Goal: Information Seeking & Learning: Learn about a topic

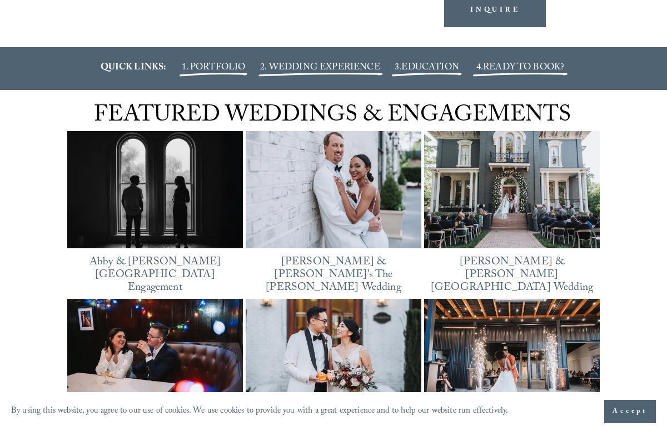
scroll to position [1727, 0]
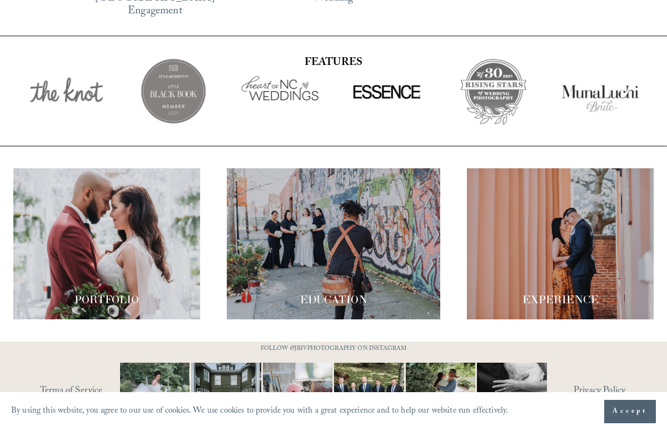
click at [128, 197] on div at bounding box center [106, 243] width 187 height 151
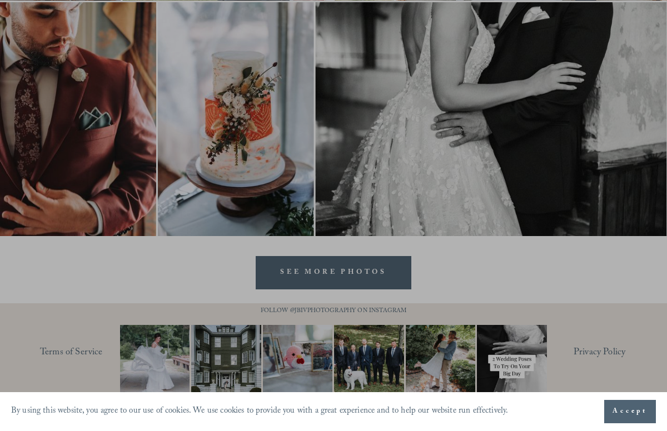
scroll to position [3290, 0]
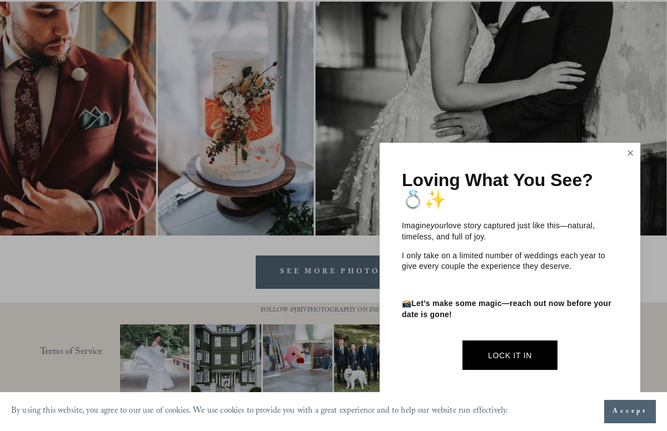
click at [624, 159] on link "Close" at bounding box center [630, 154] width 17 height 18
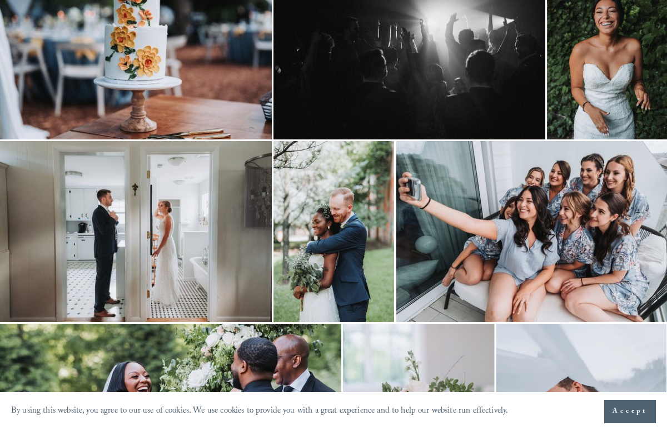
scroll to position [0, 0]
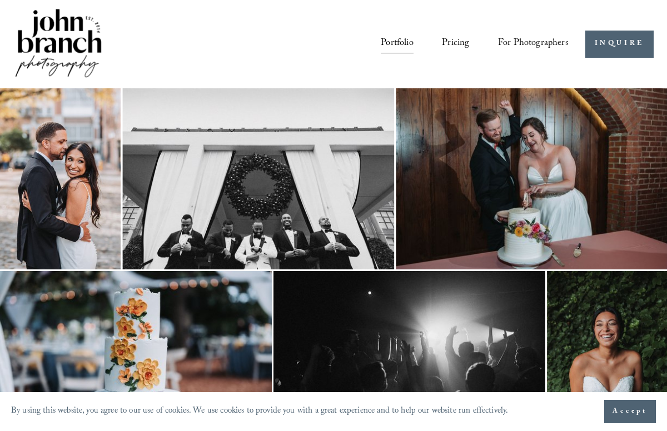
click at [456, 45] on link "Pricing" at bounding box center [455, 44] width 27 height 20
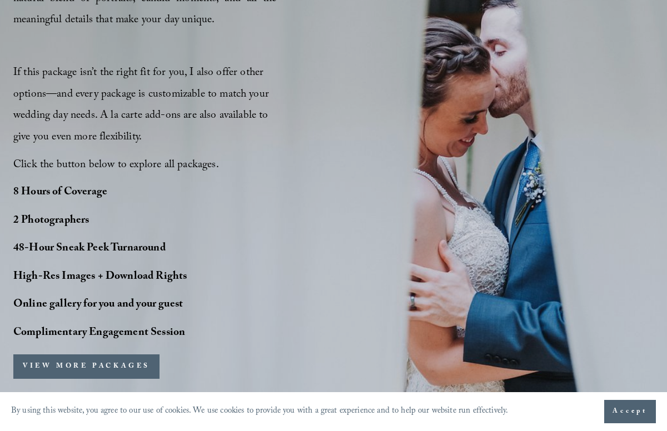
scroll to position [947, 0]
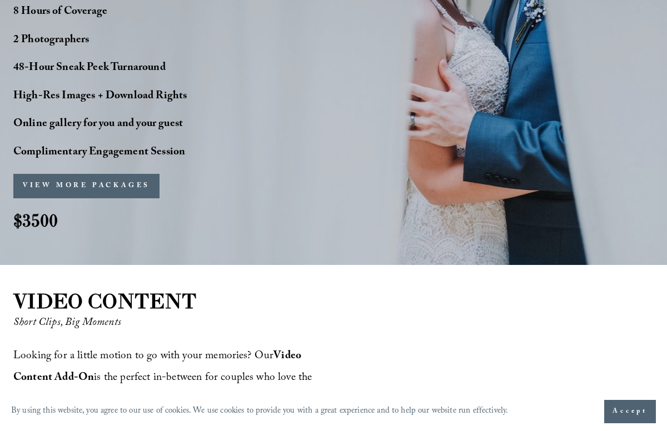
click at [101, 182] on button "VIEW MORE PACKAGES" at bounding box center [86, 186] width 146 height 24
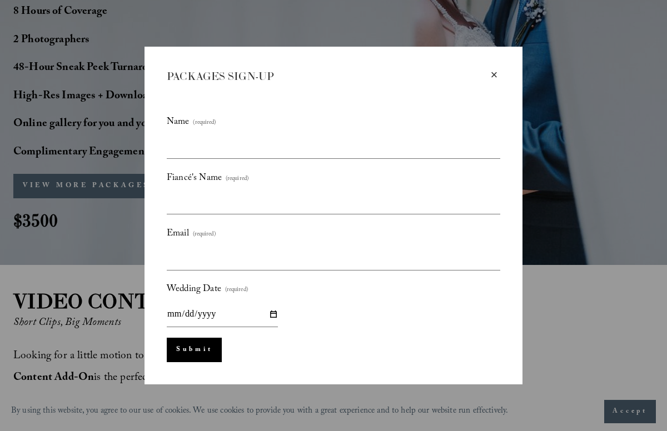
click at [492, 74] on div "×" at bounding box center [494, 75] width 12 height 12
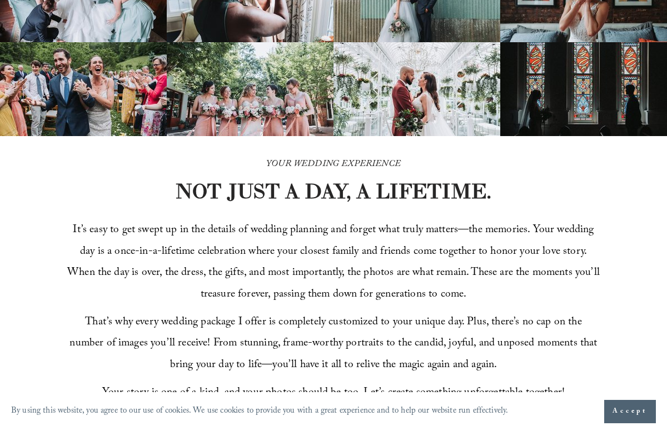
scroll to position [0, 0]
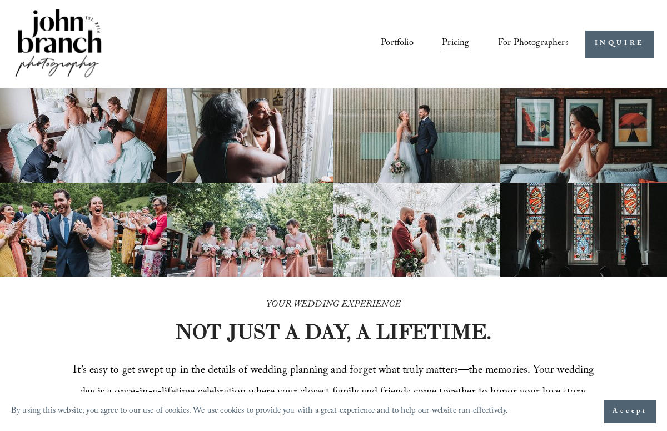
click at [66, 29] on img at bounding box center [58, 44] width 90 height 75
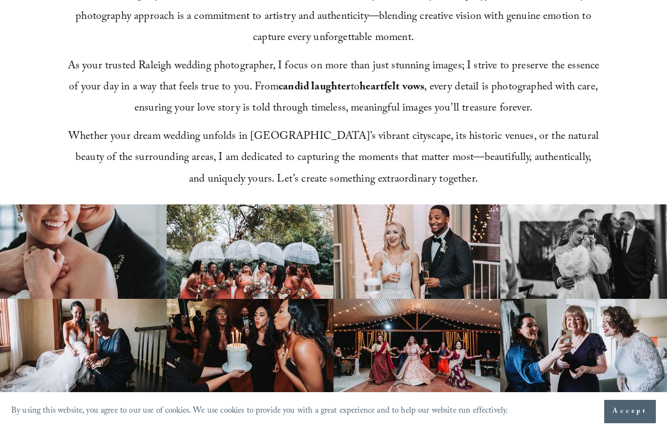
scroll to position [145, 0]
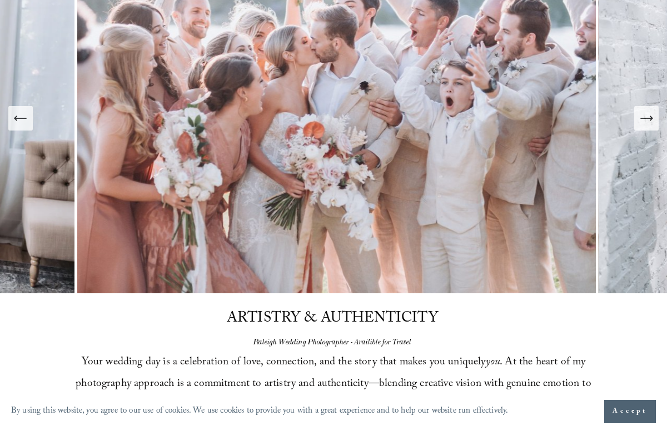
click at [649, 116] on icon "Next Slide" at bounding box center [647, 119] width 16 height 16
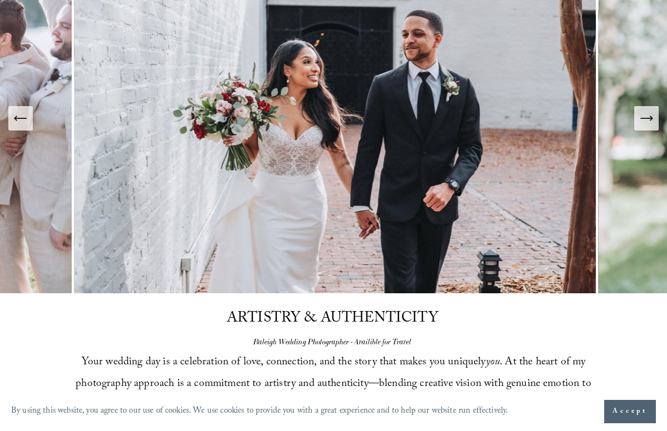
click at [649, 116] on icon "Next Slide" at bounding box center [647, 119] width 16 height 16
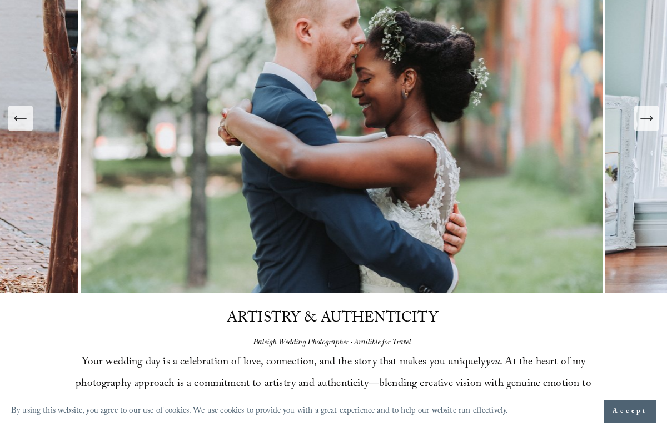
click at [649, 116] on icon "Next Slide" at bounding box center [647, 119] width 16 height 16
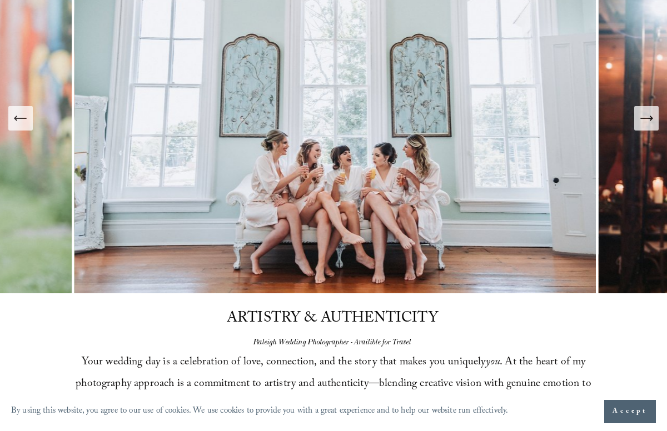
click at [649, 119] on icon "Next Slide" at bounding box center [647, 119] width 16 height 16
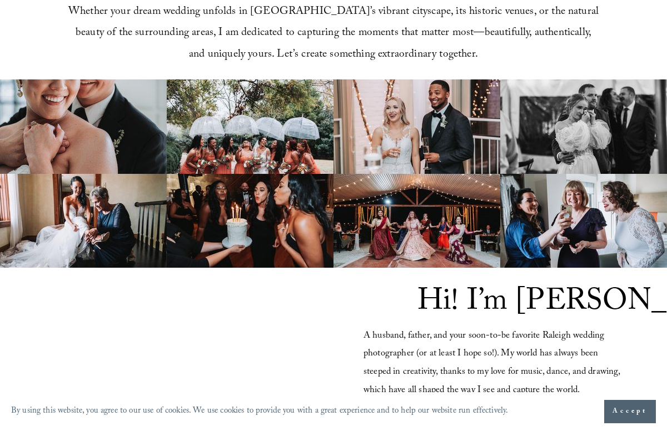
scroll to position [0, 0]
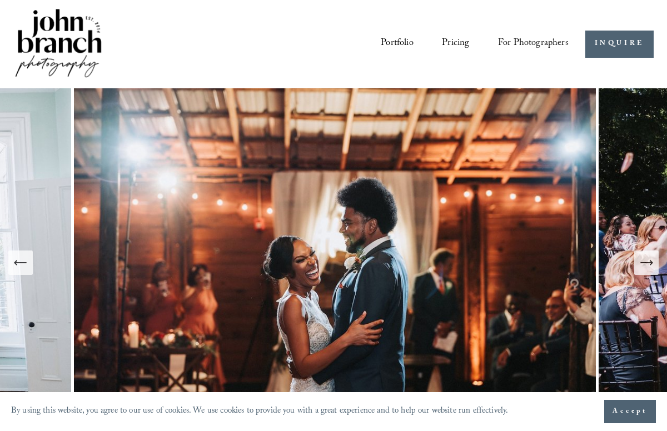
click at [455, 38] on link "Pricing" at bounding box center [455, 44] width 27 height 20
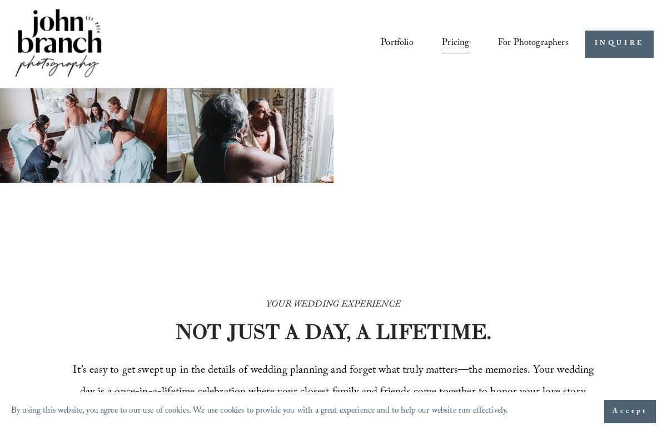
click at [534, 45] on span "For Photographers" at bounding box center [533, 44] width 71 height 18
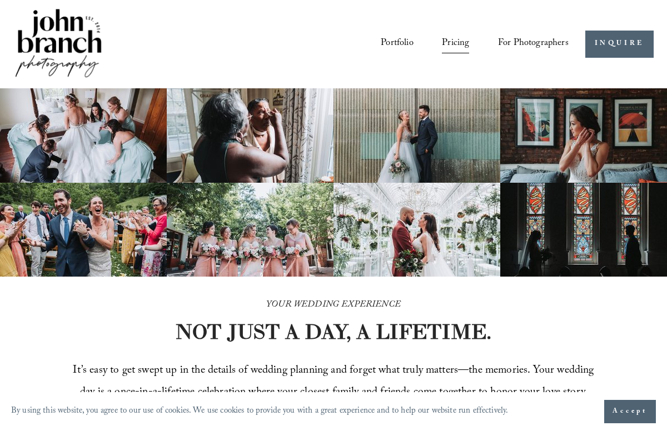
click at [0, 0] on span "Education" at bounding box center [0, 0] width 0 height 0
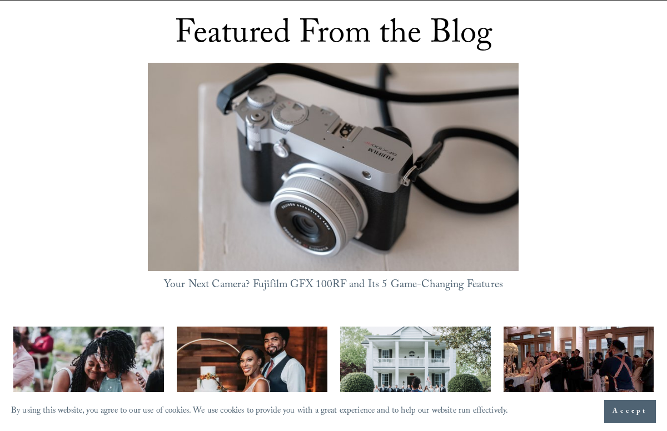
scroll to position [1041, 0]
